Goal: Task Accomplishment & Management: Manage account settings

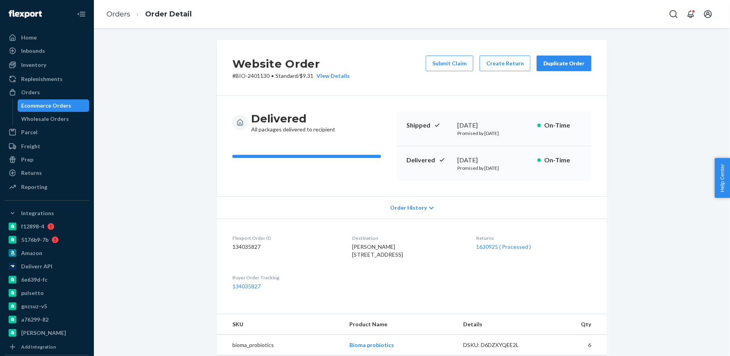
click at [65, 104] on div "Ecommerce Orders" at bounding box center [47, 106] width 50 height 8
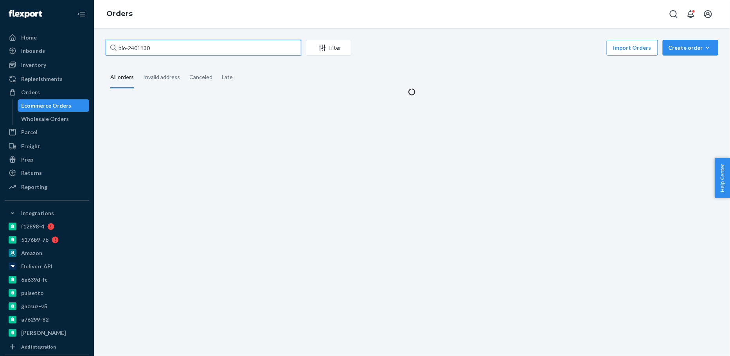
click at [136, 47] on input "bio-2401130" at bounding box center [204, 48] width 196 height 16
paste input "91856"
type input "bio-2491856"
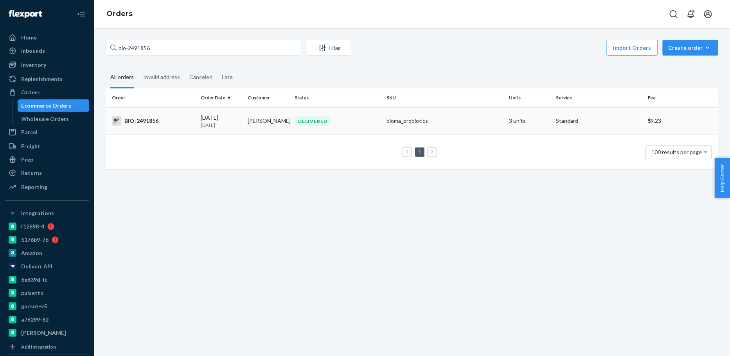
click at [252, 128] on td "Nola Michaels" at bounding box center [268, 120] width 47 height 27
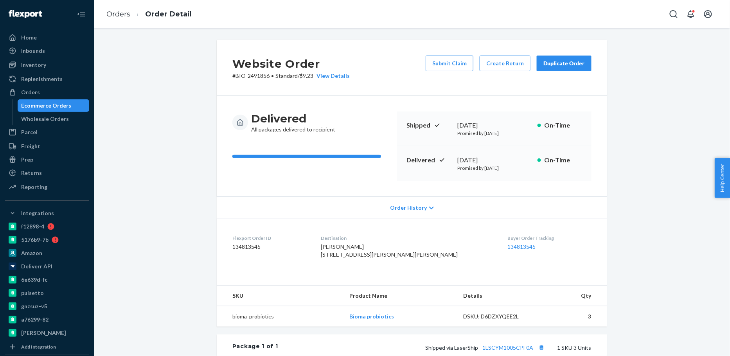
click at [32, 101] on div "Ecommerce Orders" at bounding box center [53, 105] width 70 height 11
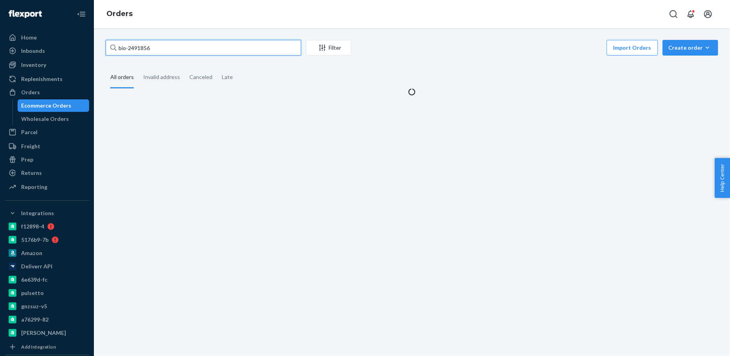
click at [136, 49] on input "bio-2491856" at bounding box center [204, 48] width 196 height 16
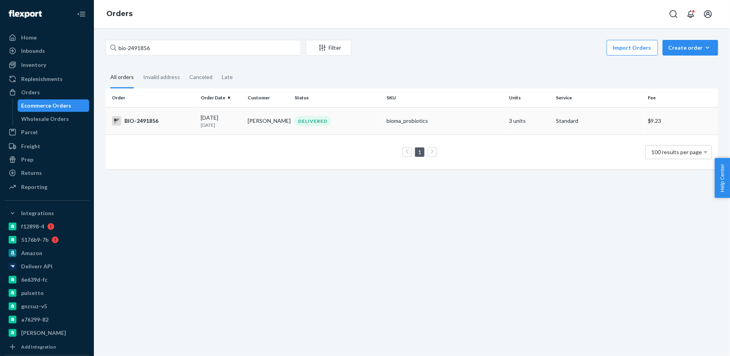
click at [218, 129] on td "08/20/2025 2 days ago" at bounding box center [221, 120] width 47 height 27
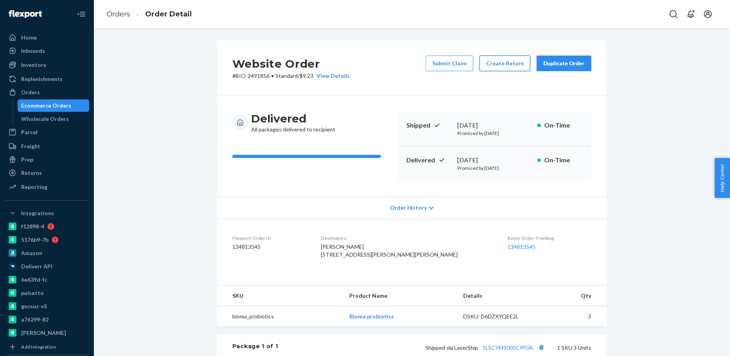
click at [503, 61] on button "Create Return" at bounding box center [505, 64] width 51 height 16
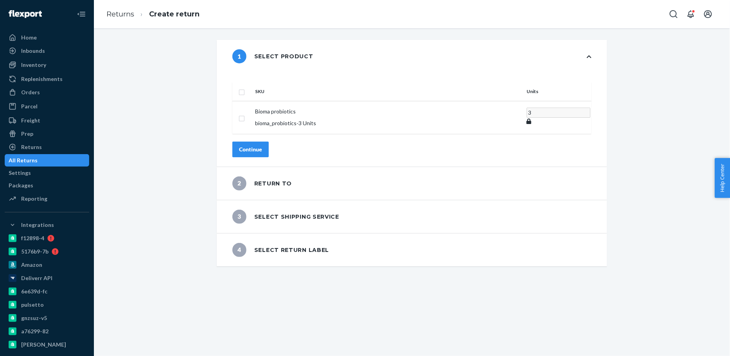
click at [245, 87] on input "checkbox" at bounding box center [242, 91] width 6 height 8
checkbox input "true"
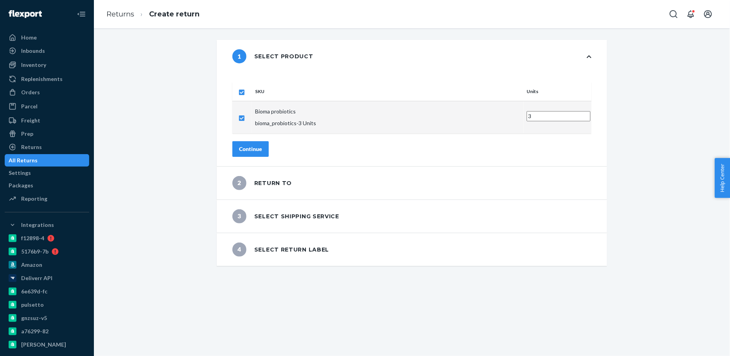
click at [266, 141] on button "Continue" at bounding box center [250, 149] width 36 height 16
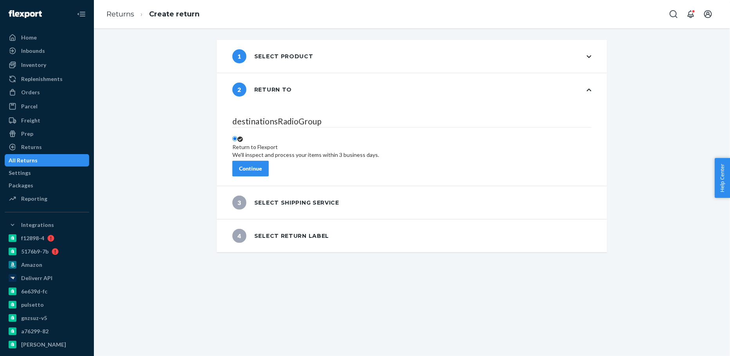
click at [262, 166] on div "Continue" at bounding box center [250, 169] width 23 height 8
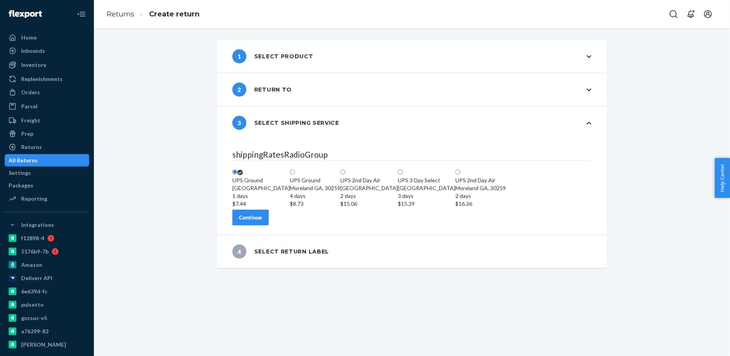
click at [262, 222] on div "Continue" at bounding box center [250, 218] width 23 height 8
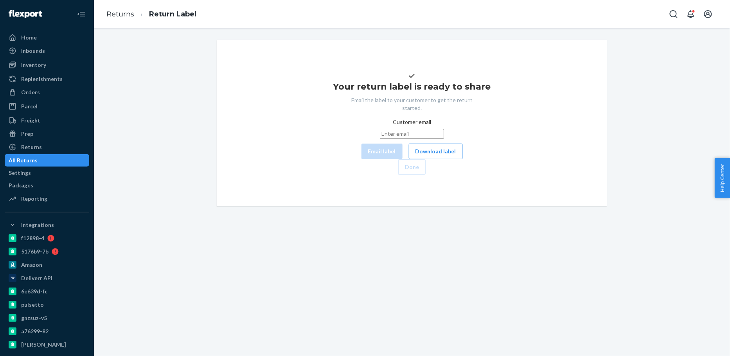
click at [390, 175] on div "Your return label is ready to share Email the label to your customer to get the…" at bounding box center [412, 123] width 378 height 104
click at [409, 159] on button "Download label" at bounding box center [436, 152] width 54 height 16
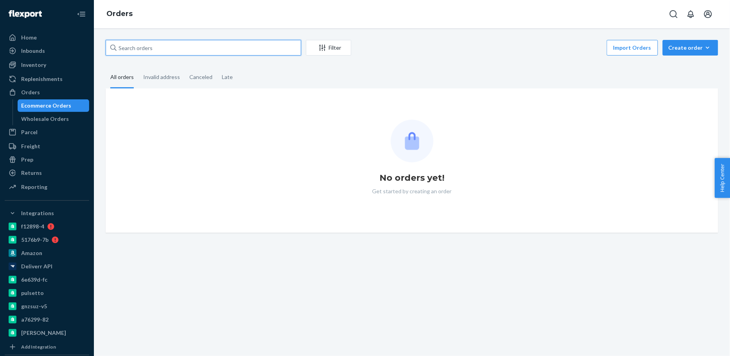
click at [197, 47] on input "text" at bounding box center [204, 48] width 196 height 16
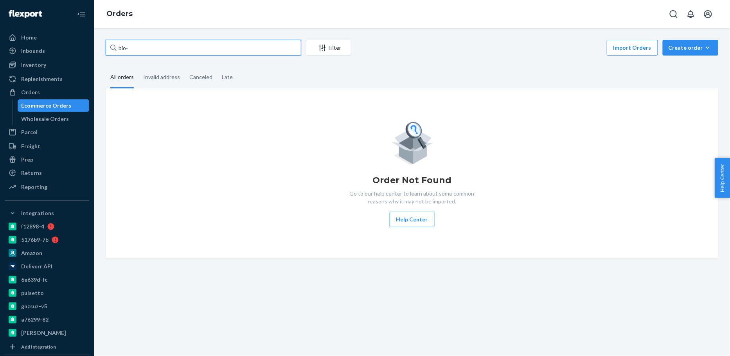
paste input "2413152"
type input "bio-2413152"
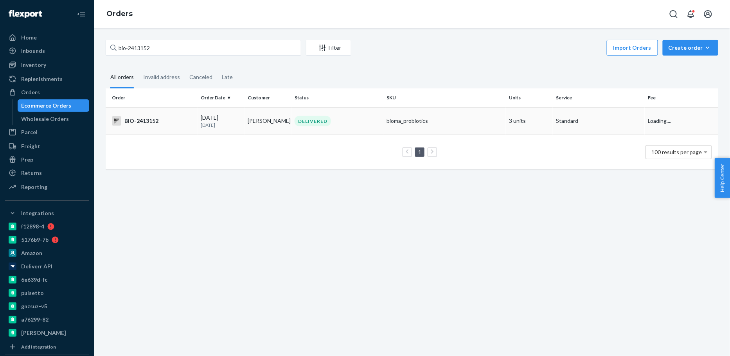
click at [223, 131] on td "08/12/2025 10 days ago" at bounding box center [221, 120] width 47 height 27
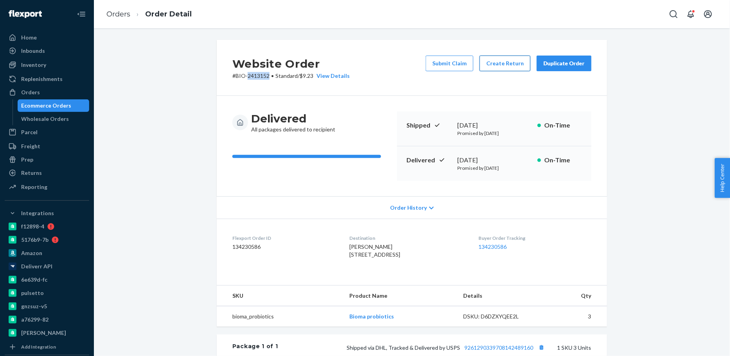
click at [505, 58] on button "Create Return" at bounding box center [505, 64] width 51 height 16
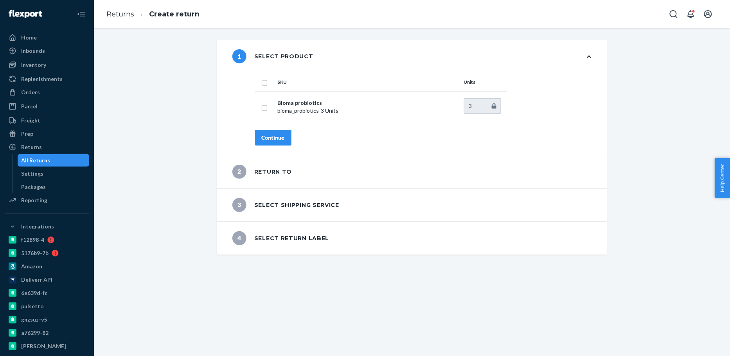
click at [263, 82] on input "checkbox" at bounding box center [264, 82] width 6 height 8
checkbox input "true"
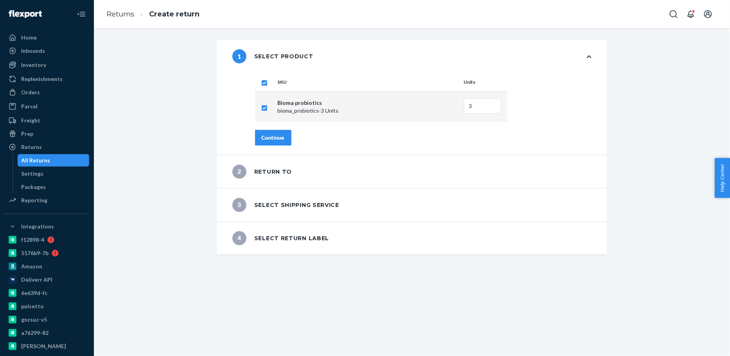
click at [263, 133] on button "Continue" at bounding box center [273, 138] width 36 height 16
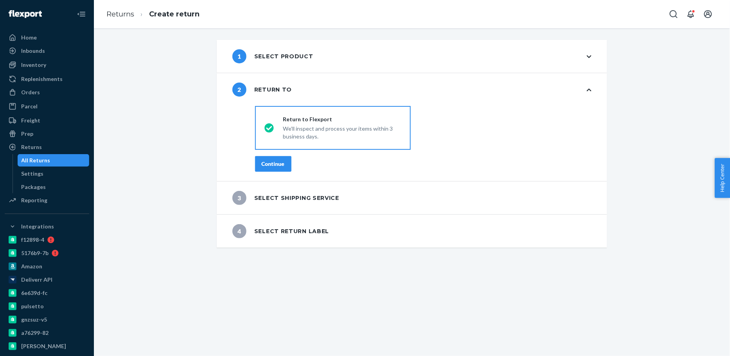
click at [266, 162] on div "Continue" at bounding box center [273, 164] width 23 height 8
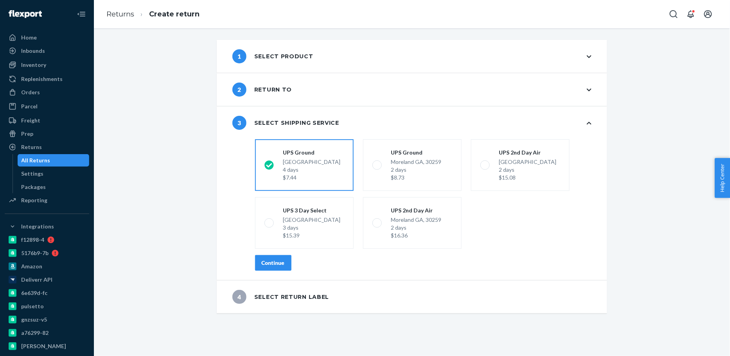
click at [276, 257] on button "Continue" at bounding box center [273, 263] width 36 height 16
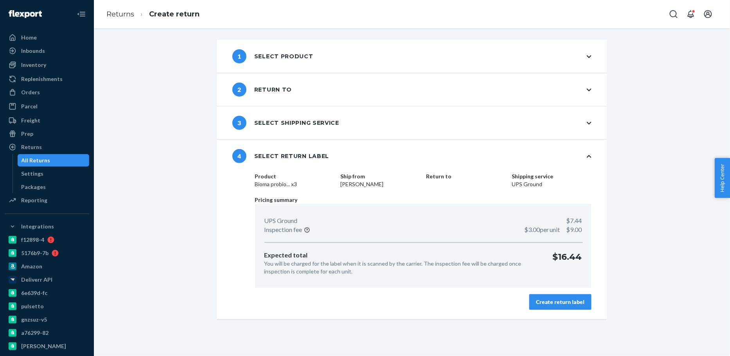
click at [581, 301] on div "Create return label" at bounding box center [560, 302] width 49 height 8
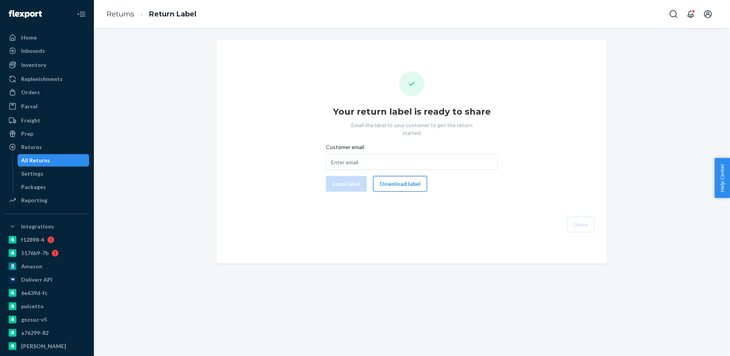
click at [415, 177] on button "Download label" at bounding box center [400, 184] width 54 height 16
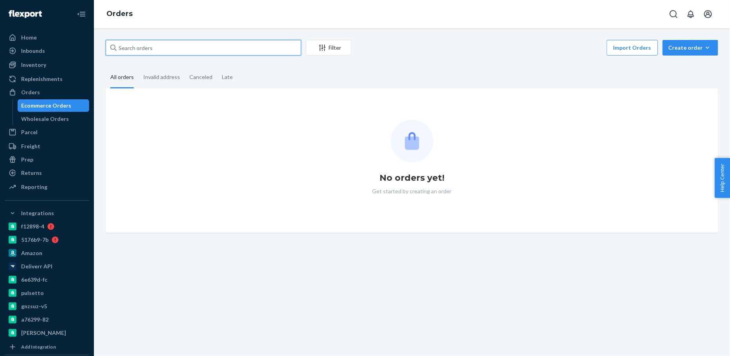
click at [210, 50] on input "text" at bounding box center [204, 48] width 196 height 16
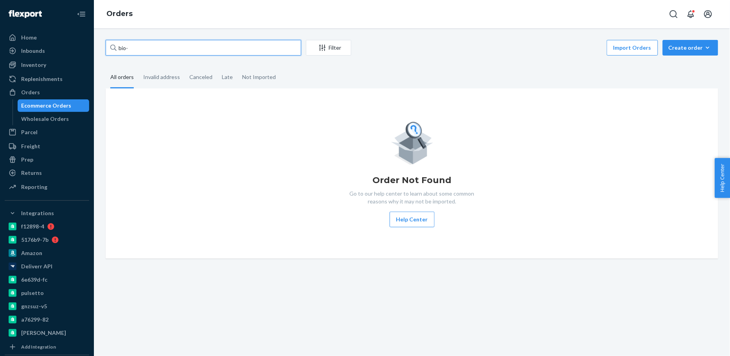
paste input "2468346"
type input "bio-2468346"
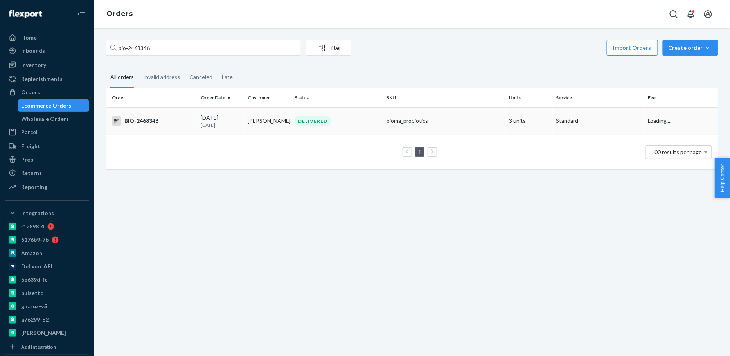
click at [276, 118] on td "[PERSON_NAME]" at bounding box center [268, 120] width 47 height 27
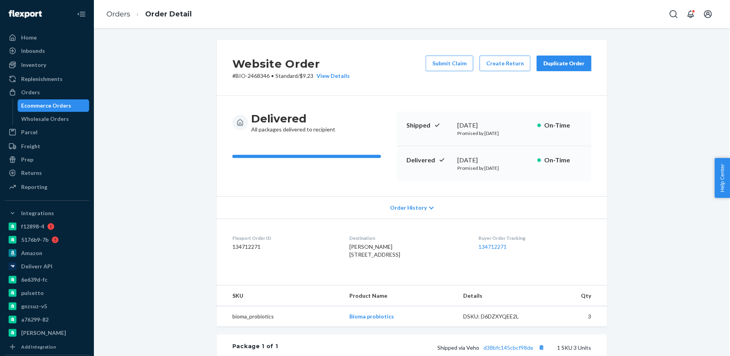
scroll to position [177, 0]
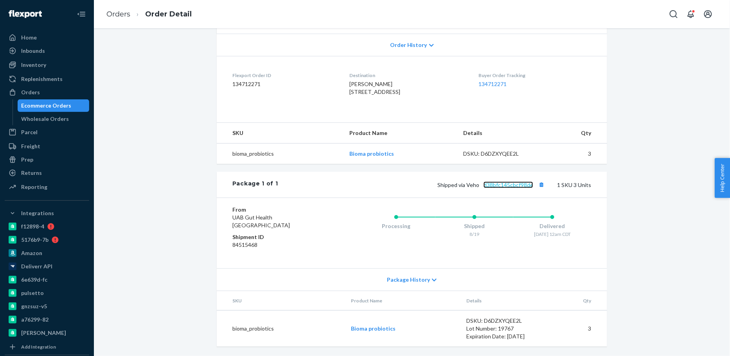
click at [508, 188] on link "d38bfc145cbcf98de" at bounding box center [509, 185] width 50 height 7
click at [484, 182] on link "d38bfc145cbcf98de" at bounding box center [509, 185] width 50 height 7
